Goal: Participate in discussion: Engage in conversation with other users on a specific topic

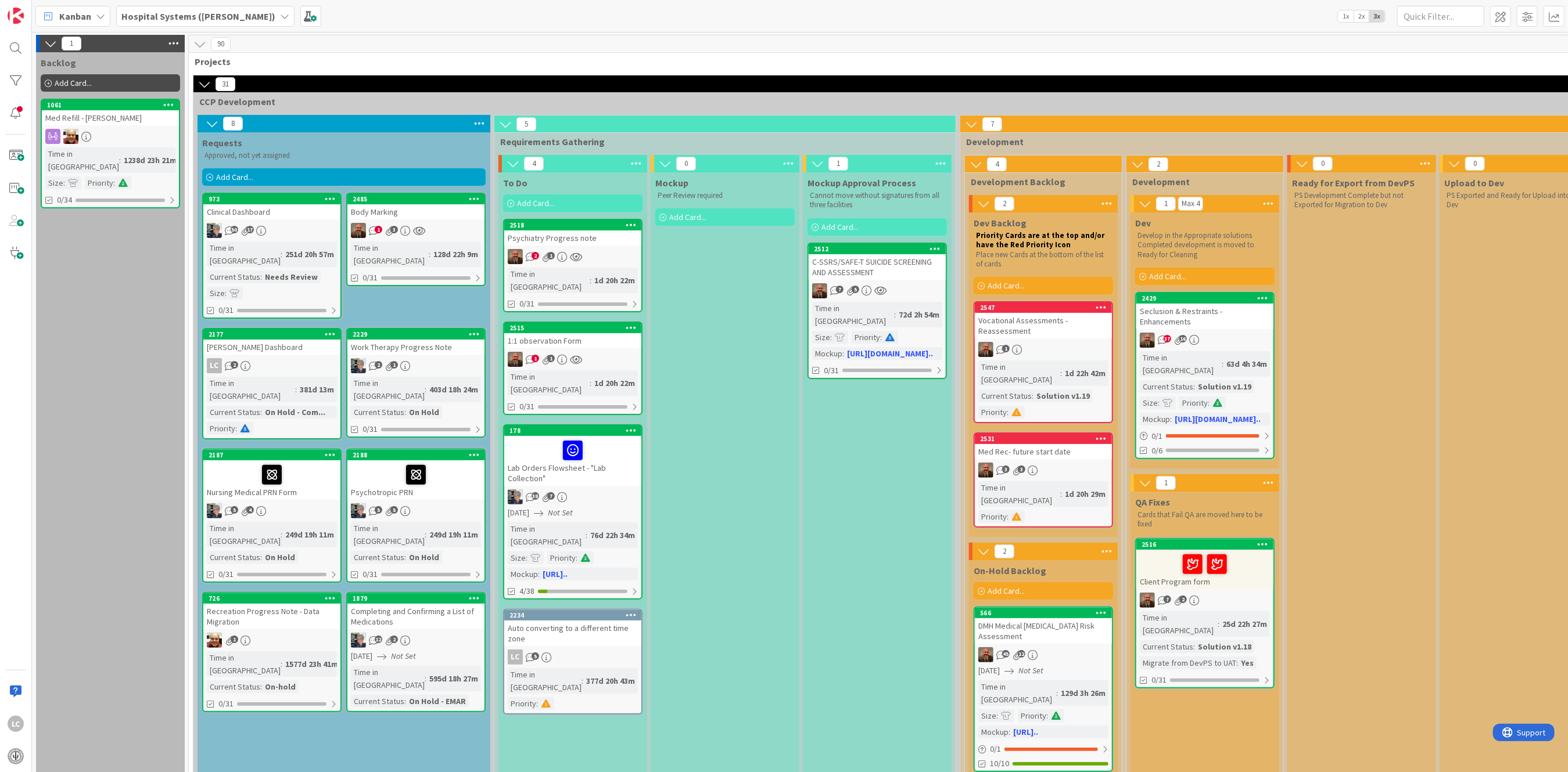
scroll to position [0, 614]
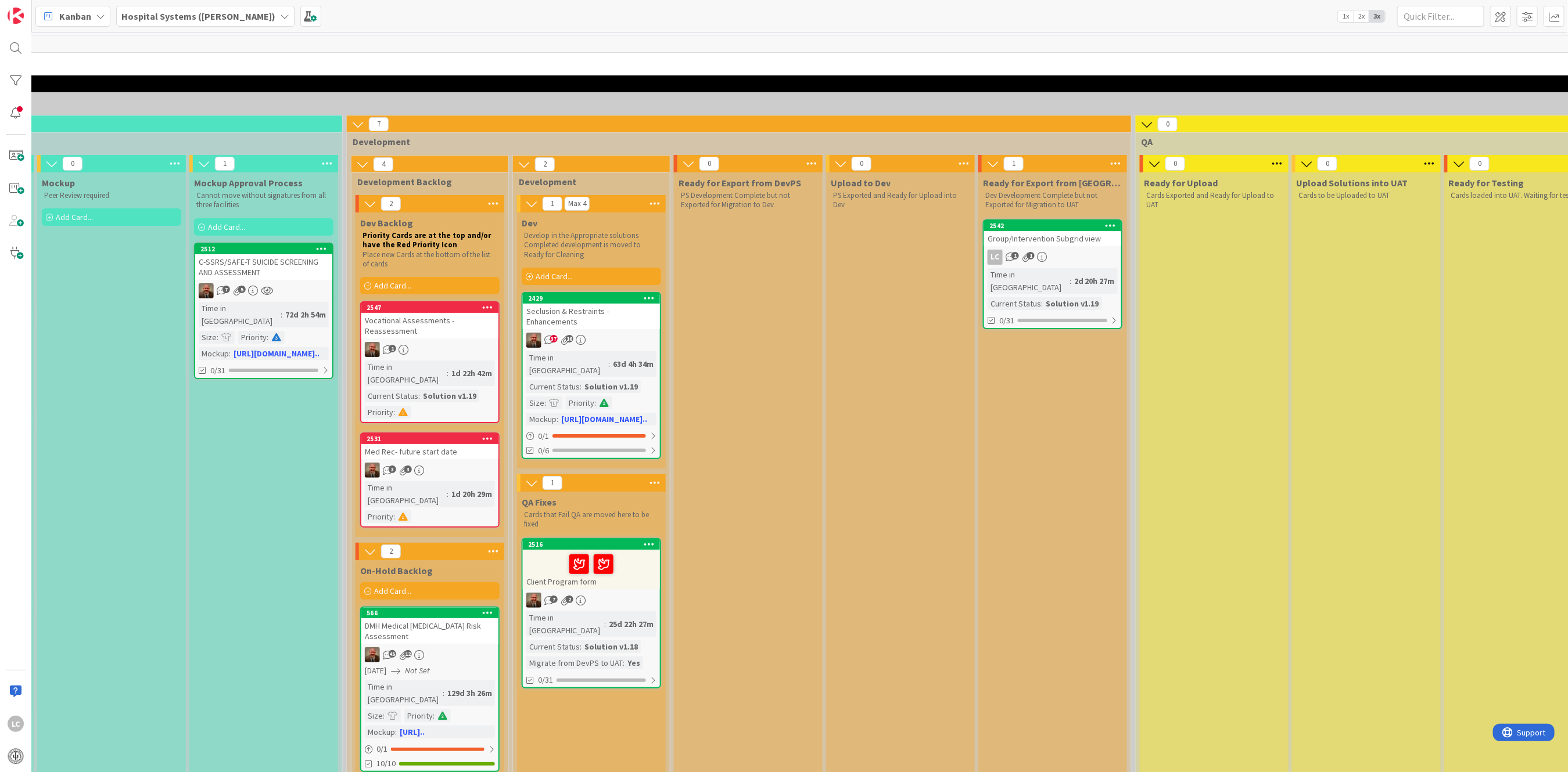
click at [567, 596] on icon "2" at bounding box center [565, 600] width 10 height 10
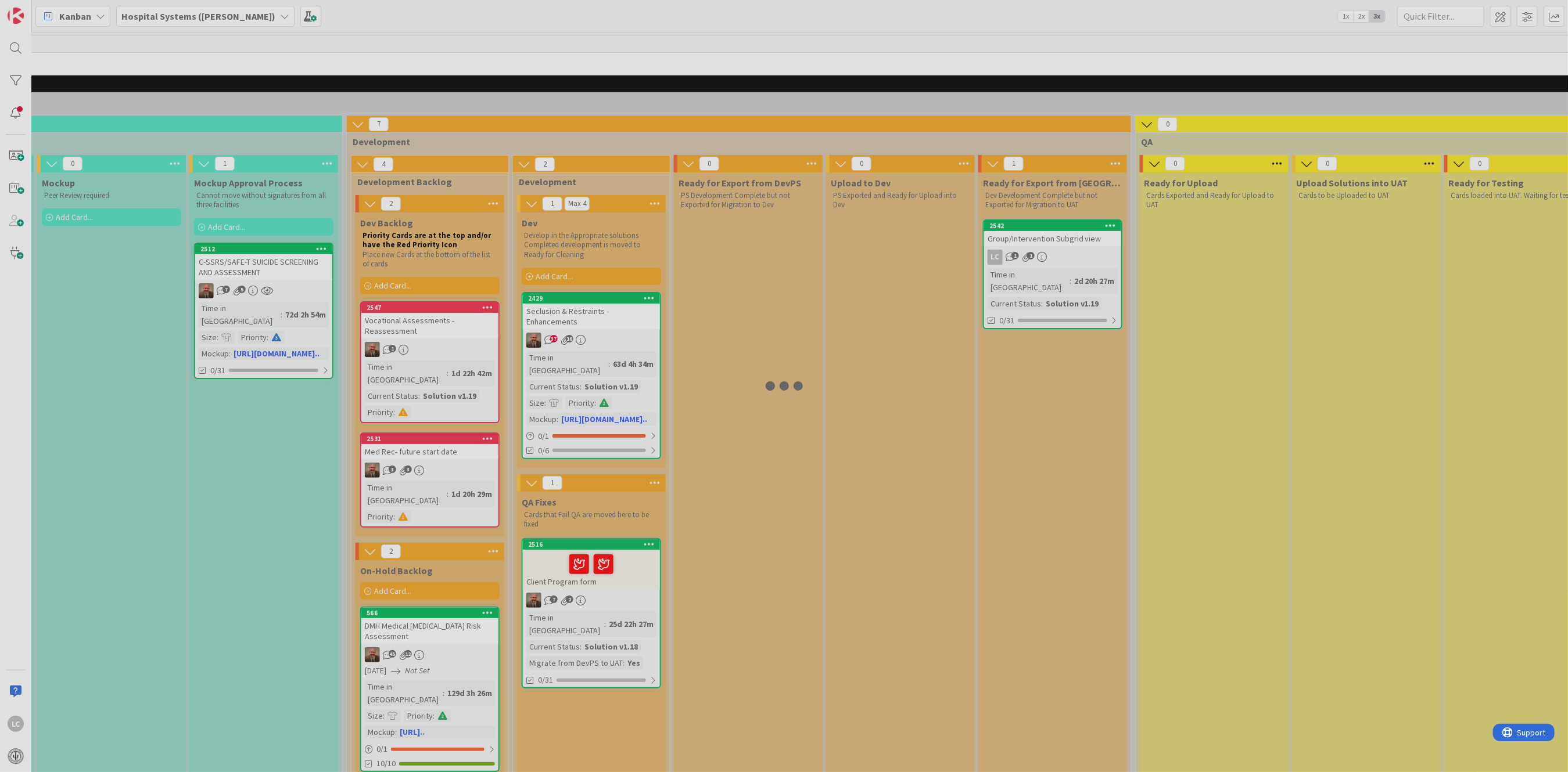
click at [567, 579] on div at bounding box center [784, 386] width 1568 height 772
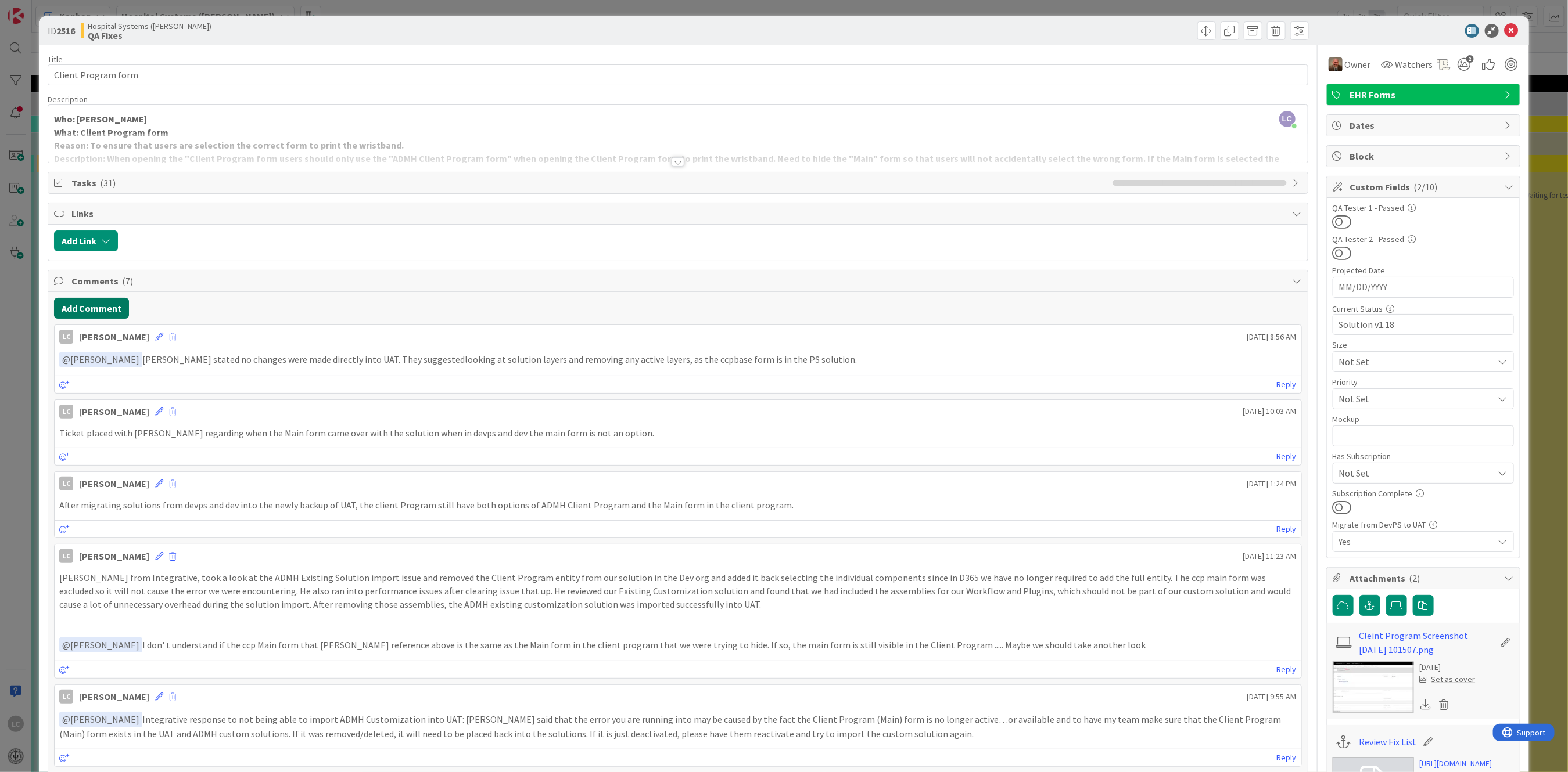
click at [69, 312] on button "Add Comment" at bounding box center [91, 308] width 75 height 21
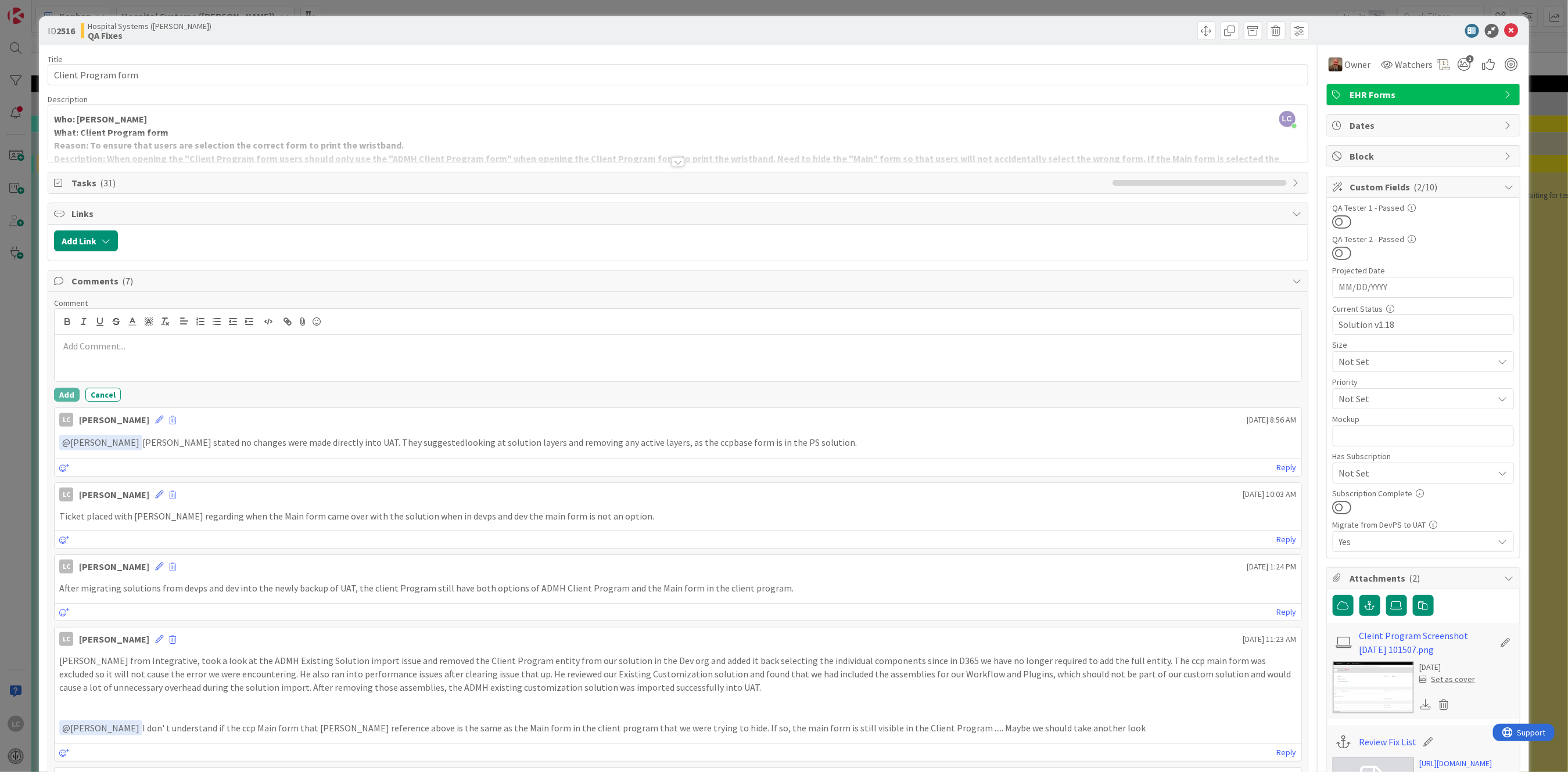
click at [81, 347] on p at bounding box center [677, 346] width 1237 height 13
click at [60, 348] on p "The main form is still available in the client program" at bounding box center [677, 346] width 1237 height 13
click at [58, 398] on button "Add" at bounding box center [67, 395] width 26 height 14
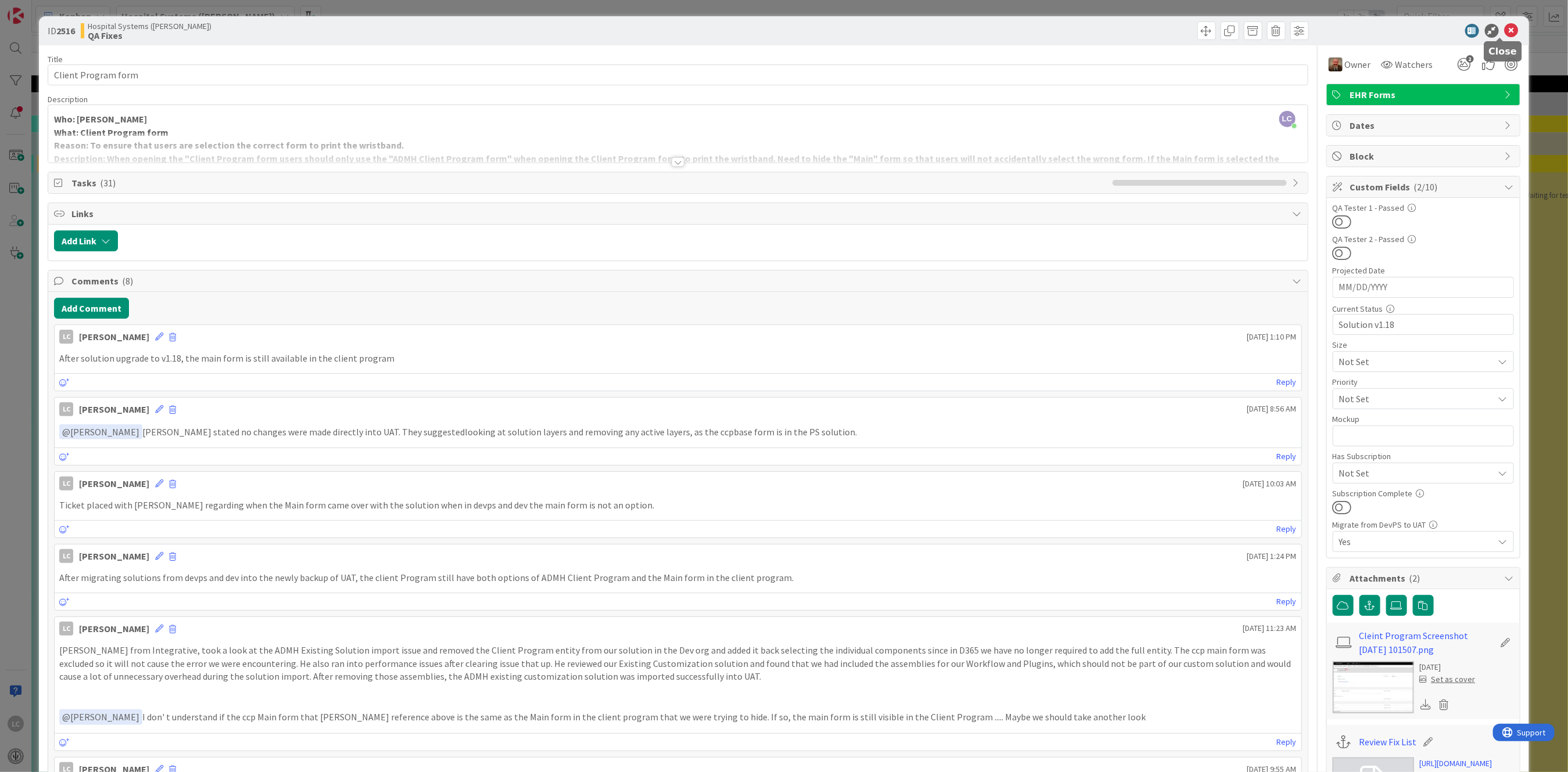
click at [1505, 28] on icon at bounding box center [1511, 30] width 14 height 14
